Goal: Find specific page/section: Find specific page/section

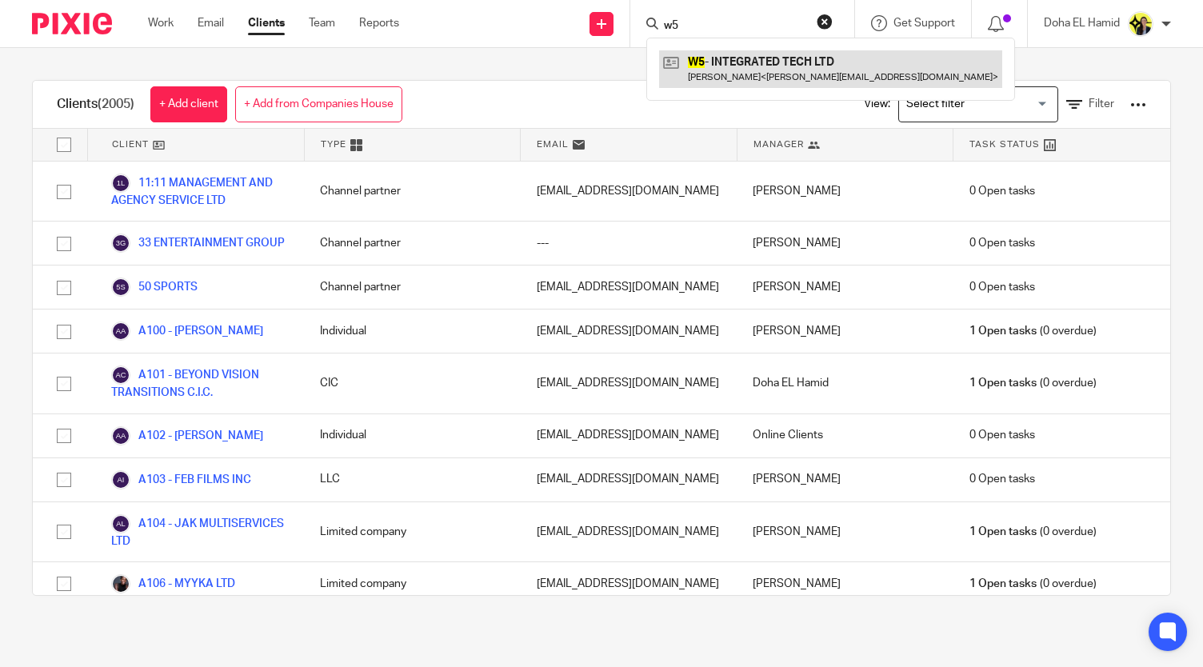
type input "w5"
click at [699, 67] on link at bounding box center [830, 68] width 343 height 37
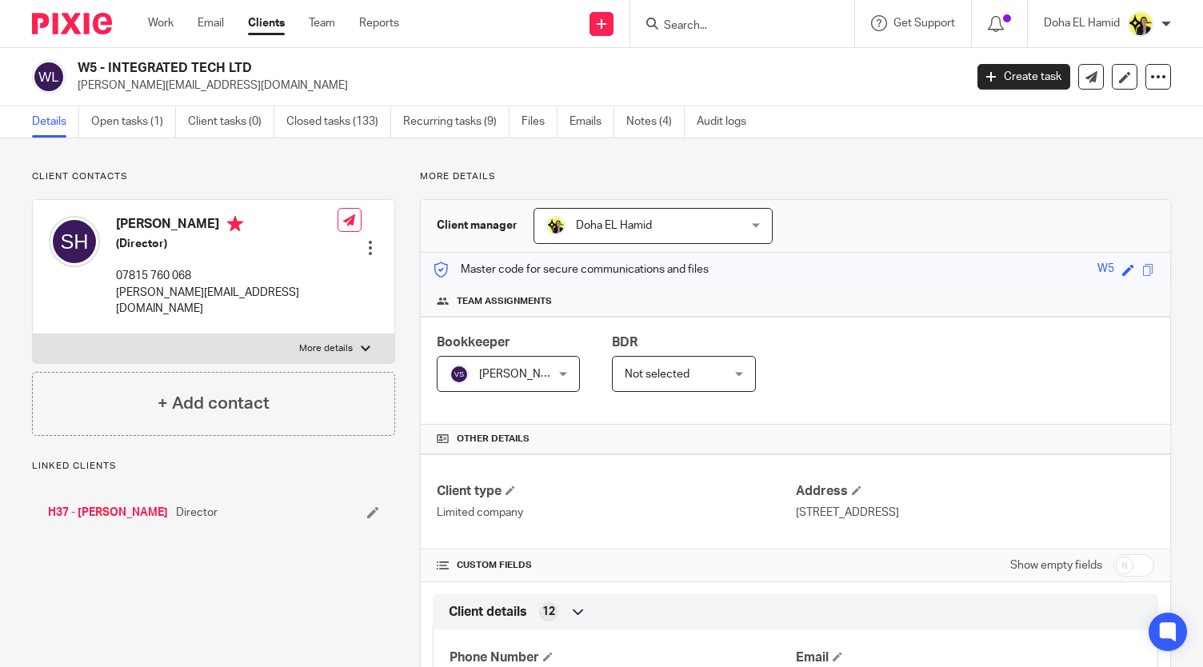
click at [208, 66] on h2 "W5 - INTEGRATED TECH LTD" at bounding box center [428, 68] width 701 height 17
copy div "W5 - INTEGRATED TECH LTD"
